Goal: Navigation & Orientation: Find specific page/section

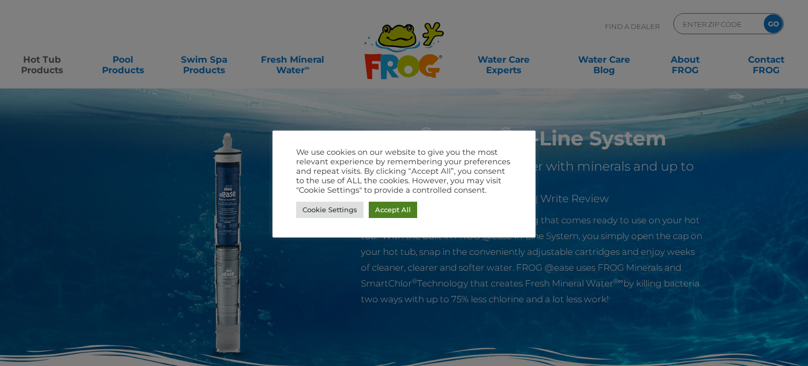
click at [384, 205] on link "Accept All" at bounding box center [393, 209] width 48 height 16
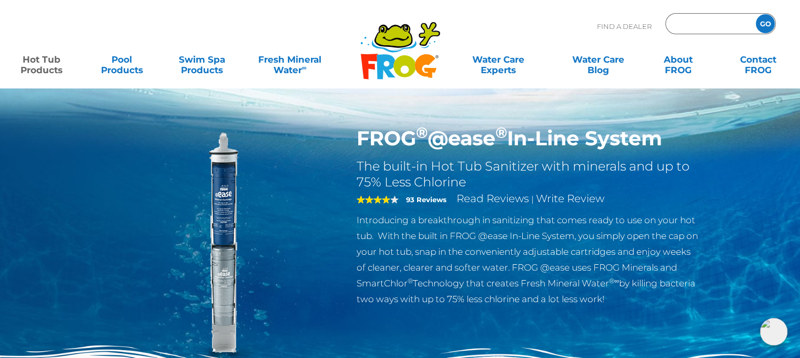
click at [708, 24] on input "Zip Code Form" at bounding box center [709, 23] width 71 height 15
type input "64850"
drag, startPoint x: 770, startPoint y: 29, endPoint x: 762, endPoint y: 21, distance: 11.6
click at [770, 29] on input "GO" at bounding box center [765, 23] width 19 height 19
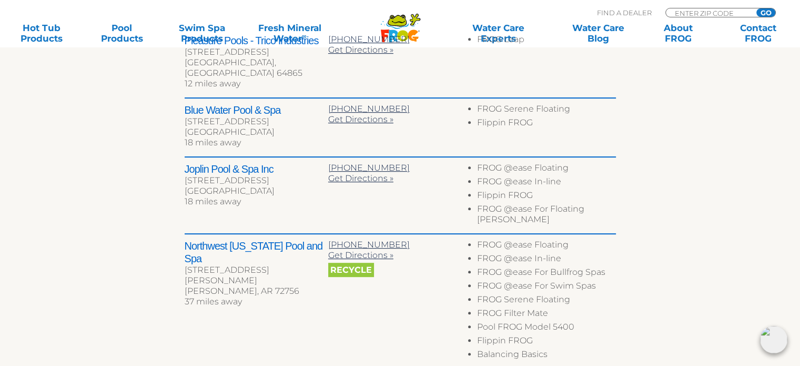
scroll to position [316, 0]
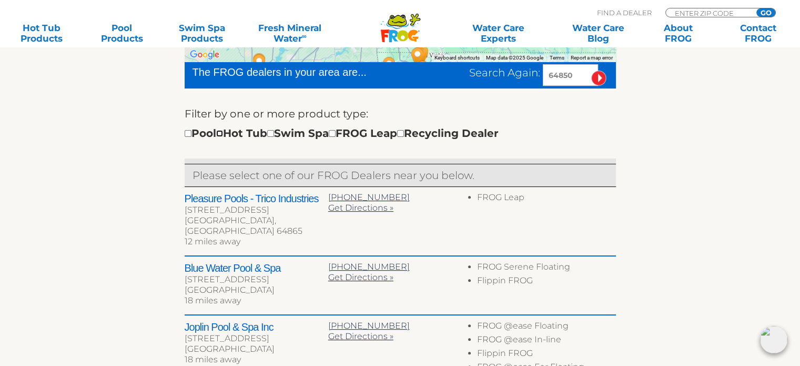
click at [223, 134] on input "checkbox" at bounding box center [219, 133] width 7 height 7
checkbox input "true"
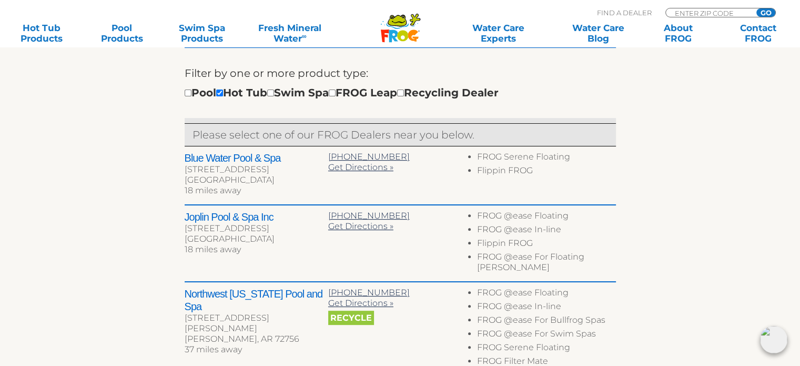
scroll to position [166, 0]
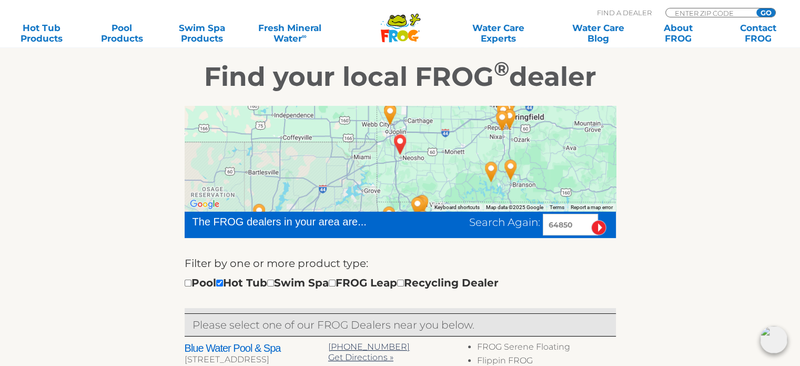
click at [579, 220] on input "64850" at bounding box center [570, 225] width 55 height 22
type input "65747"
click at [598, 224] on input "image" at bounding box center [598, 227] width 15 height 15
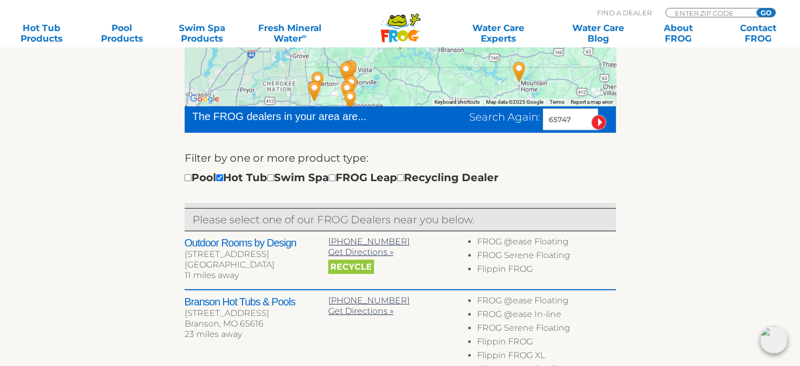
scroll to position [324, 0]
